Goal: Check status

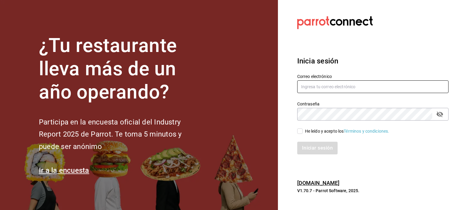
type input "[PERSON_NAME][EMAIL_ADDRESS][DOMAIN_NAME]"
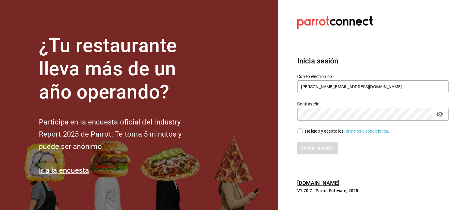
click at [299, 130] on input "He leído y acepto los Términos y condiciones." at bounding box center [299, 130] width 5 height 5
checkbox input "true"
click at [310, 148] on button "Iniciar sesión" at bounding box center [317, 147] width 41 height 13
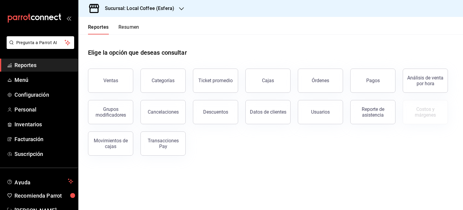
click at [164, 12] on h3 "Sucursal: Local Coffee (Esfera)" at bounding box center [137, 8] width 74 height 7
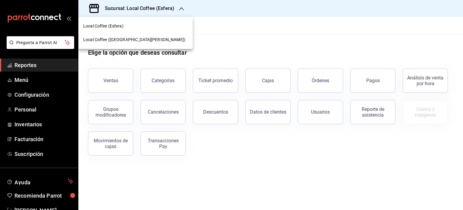
click at [124, 36] on div "Local Coffee ([GEOGRAPHIC_DATA][PERSON_NAME])" at bounding box center [135, 40] width 114 height 14
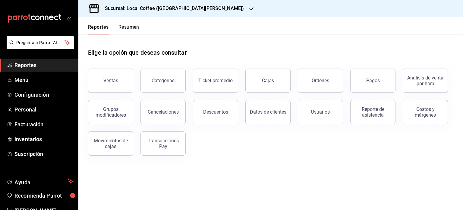
click at [125, 27] on button "Resumen" at bounding box center [129, 29] width 21 height 10
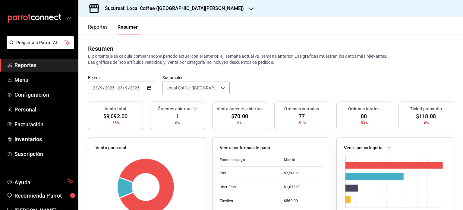
click at [100, 29] on button "Reportes" at bounding box center [98, 29] width 20 height 10
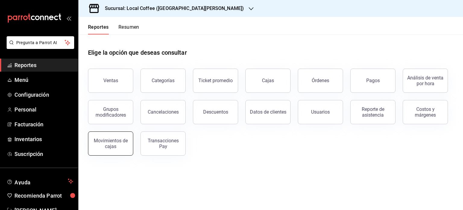
click at [129, 148] on button "Movimientos de cajas" at bounding box center [110, 143] width 45 height 24
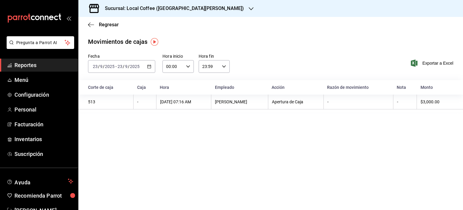
click at [148, 66] on icon "button" at bounding box center [149, 66] width 4 height 4
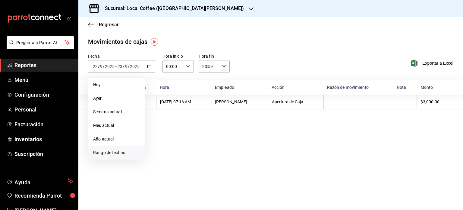
click at [106, 150] on span "Rango de fechas" at bounding box center [116, 152] width 47 height 6
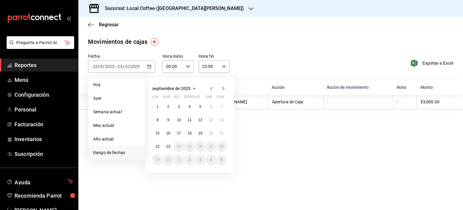
click at [112, 152] on span "Rango de fechas" at bounding box center [116, 152] width 47 height 6
click at [211, 87] on icon "button" at bounding box center [211, 88] width 7 height 7
click at [200, 107] on abbr "1" at bounding box center [200, 106] width 2 height 4
click at [221, 158] on abbr "31" at bounding box center [222, 159] width 4 height 4
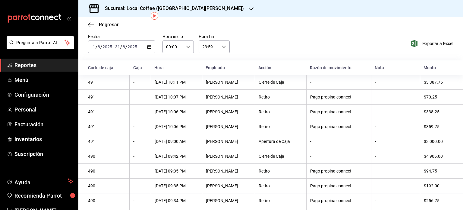
scroll to position [14, 0]
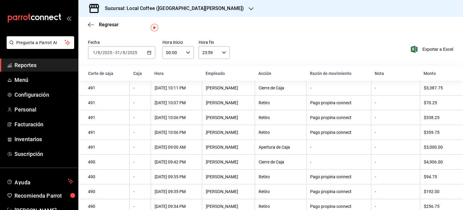
click at [158, 9] on h3 "Sucursal: Local Coffee (San Jerónimo)" at bounding box center [172, 8] width 144 height 7
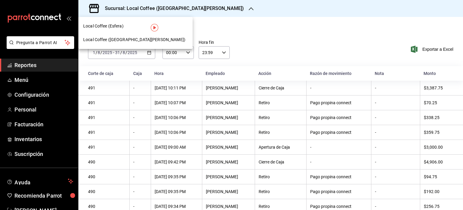
click at [110, 30] on div "Local Coffee (Esfera)" at bounding box center [135, 26] width 114 height 14
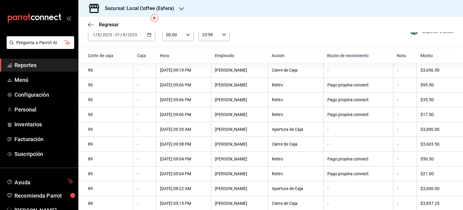
scroll to position [17, 0]
